Goal: Task Accomplishment & Management: Complete application form

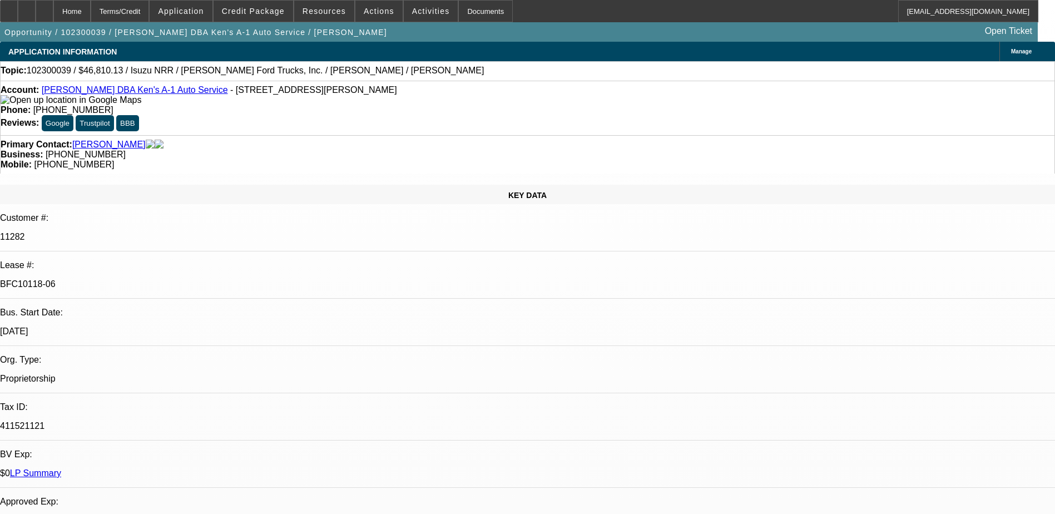
select select "0"
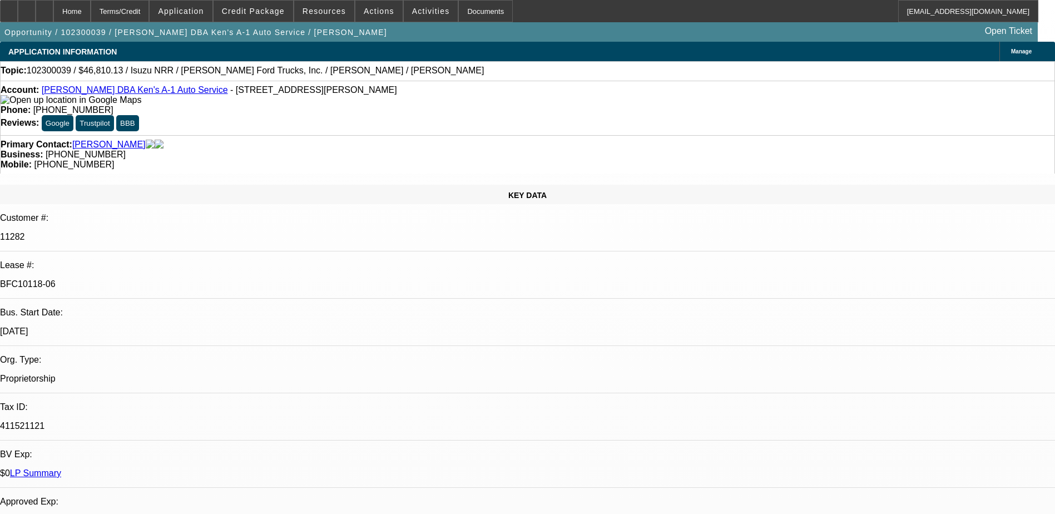
select select "0"
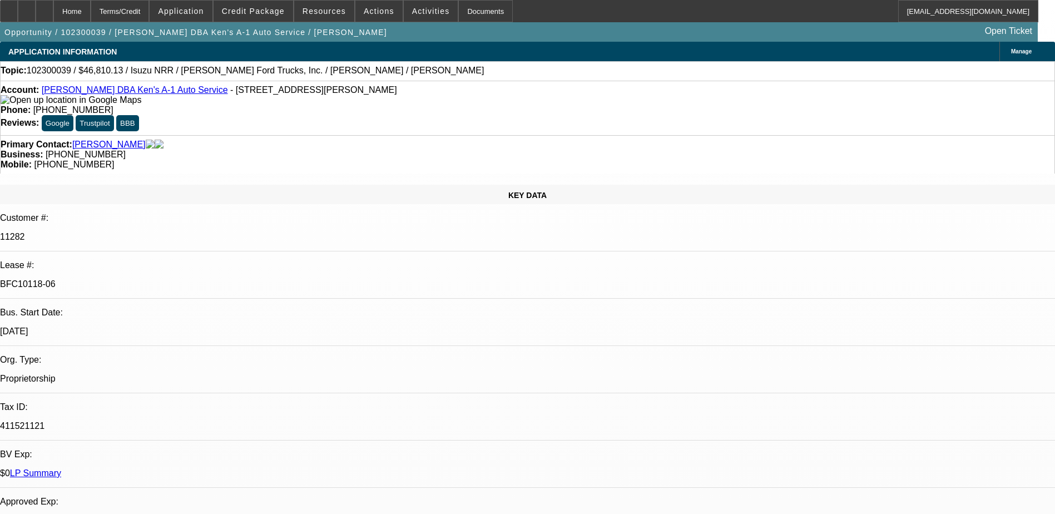
select select "0"
select select "1"
select select "2"
select select "6"
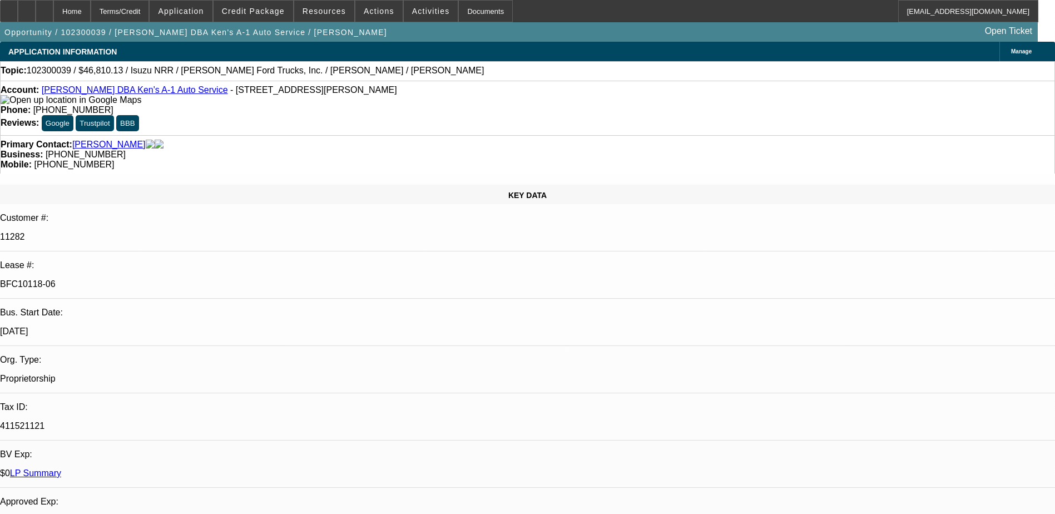
select select "1"
select select "2"
select select "6"
select select "1"
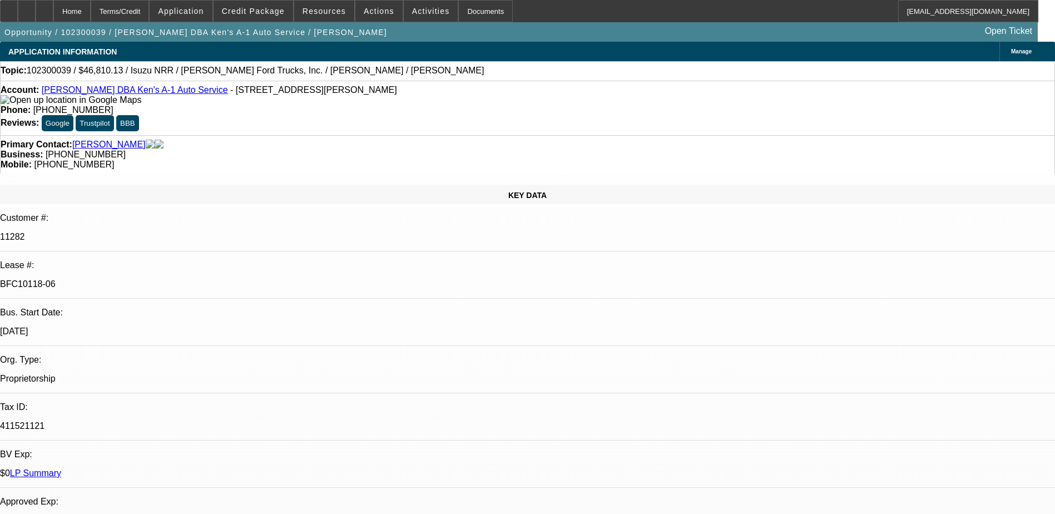
select select "6"
select select "1"
select select "2"
select select "6"
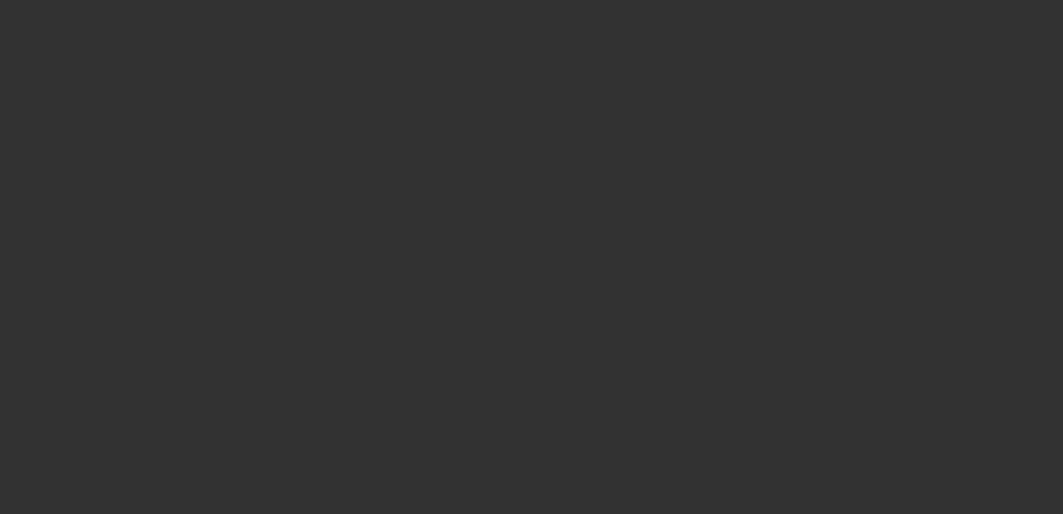
select select "0.1"
select select "2"
select select "0.1"
select select "4"
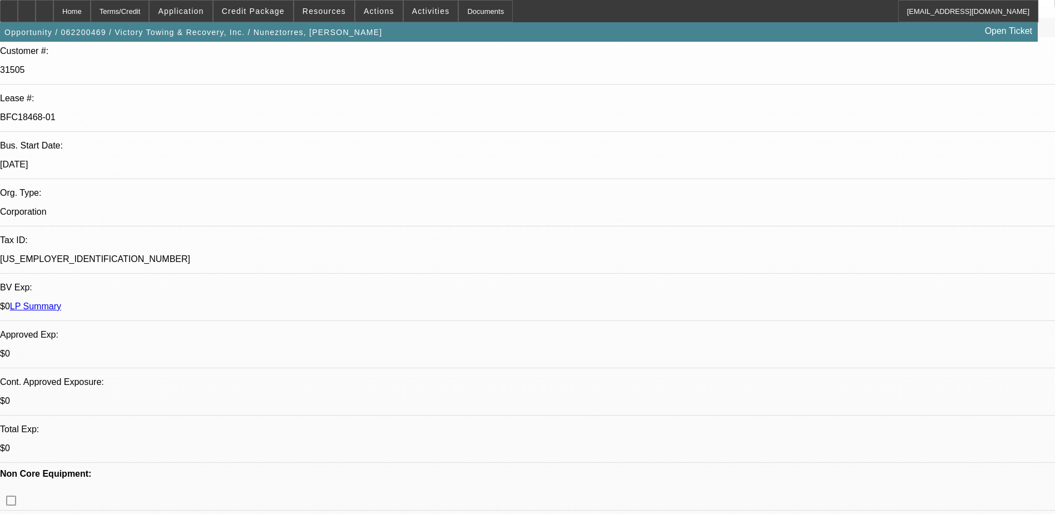
select select "0"
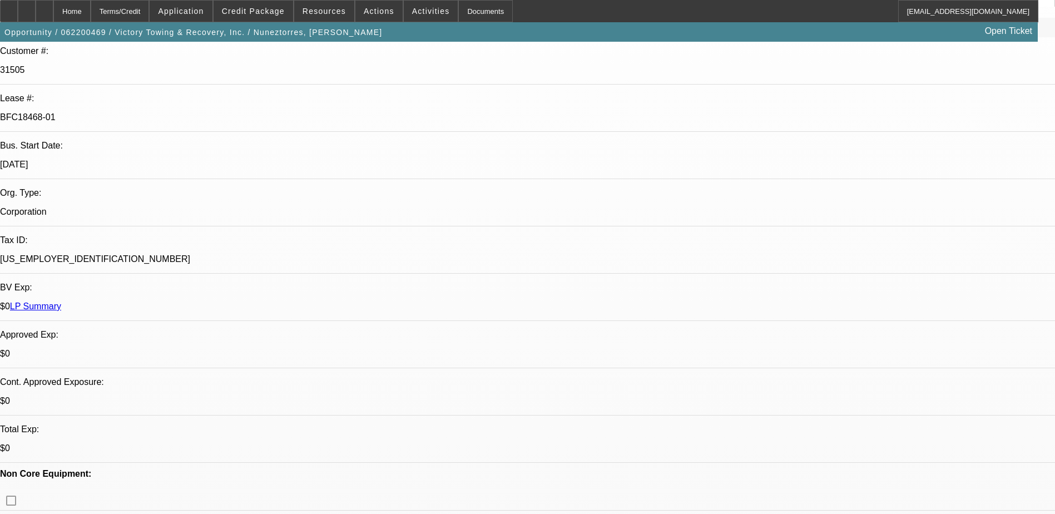
select select "0"
select select "0.1"
select select "0"
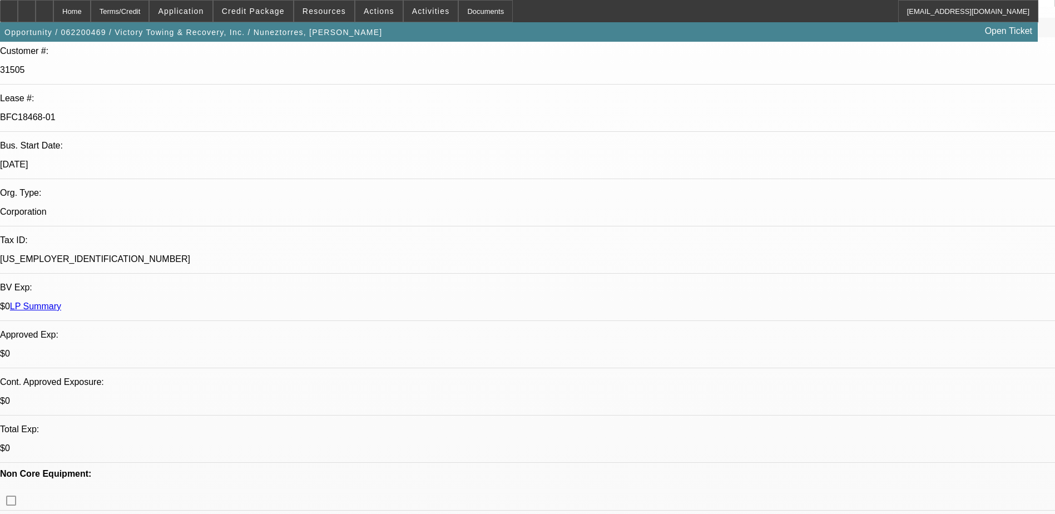
select select "0"
select select "0.1"
select select "1"
select select "3"
select select "6"
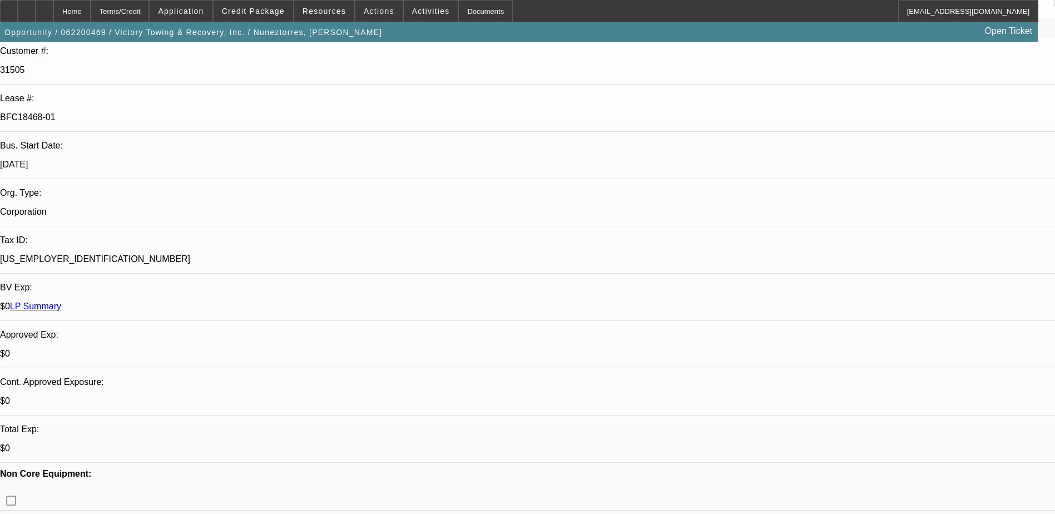
select select "1"
select select "3"
select select "6"
select select "1"
select select "3"
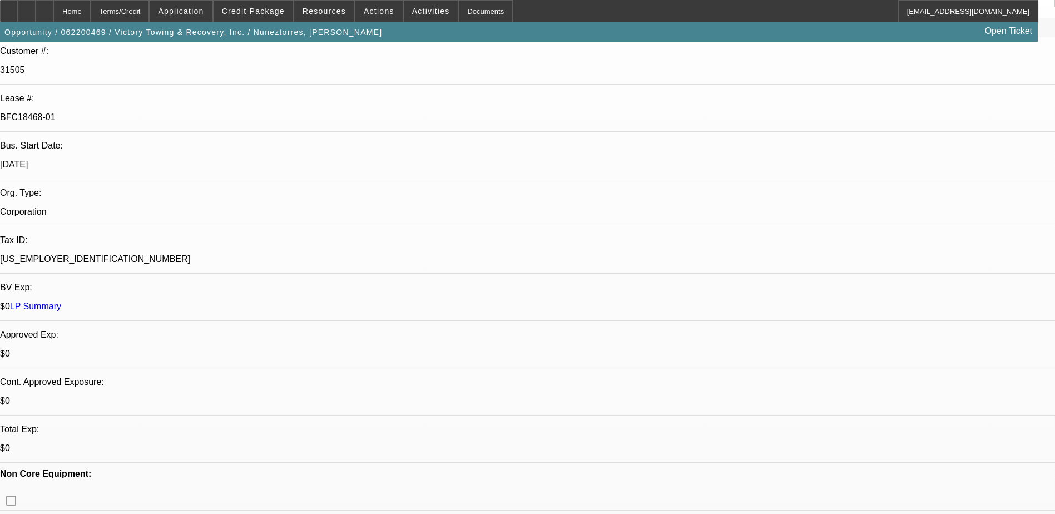
select select "4"
select select "1"
select select "3"
select select "4"
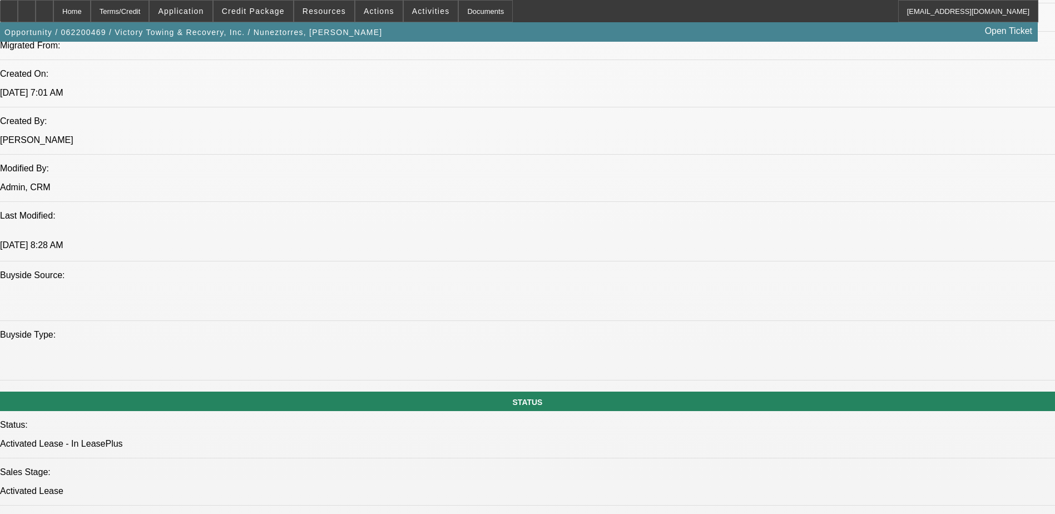
scroll to position [889, 0]
